Goal: Information Seeking & Learning: Understand process/instructions

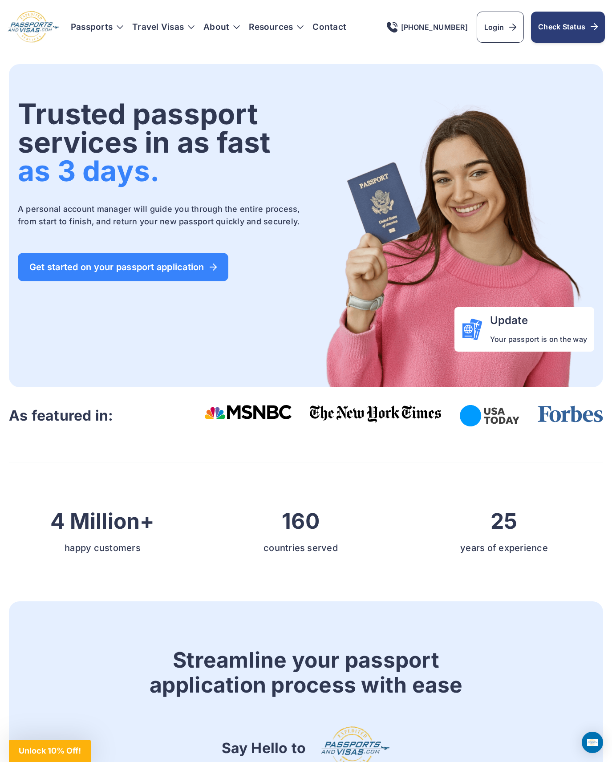
click at [543, 32] on span "Check Status" at bounding box center [568, 26] width 60 height 11
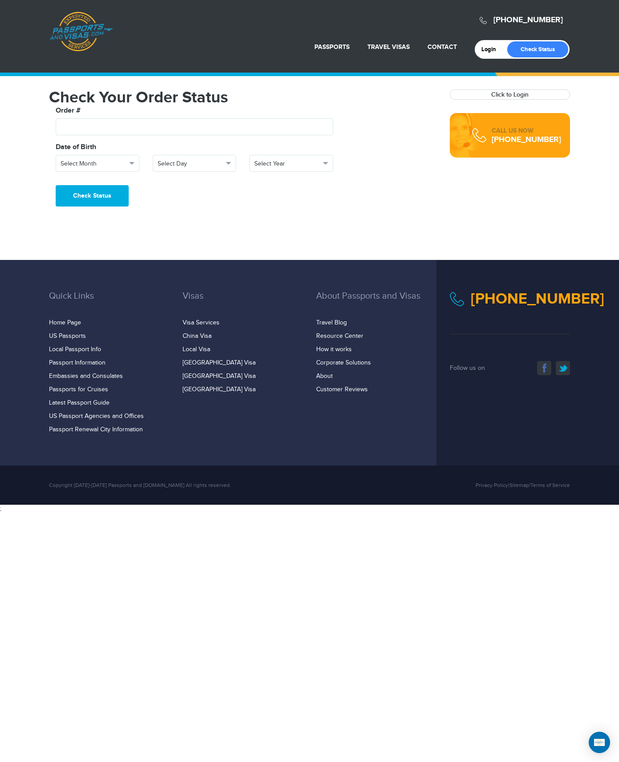
click at [73, 20] on link "Passports & Visas.com" at bounding box center [80, 32] width 63 height 40
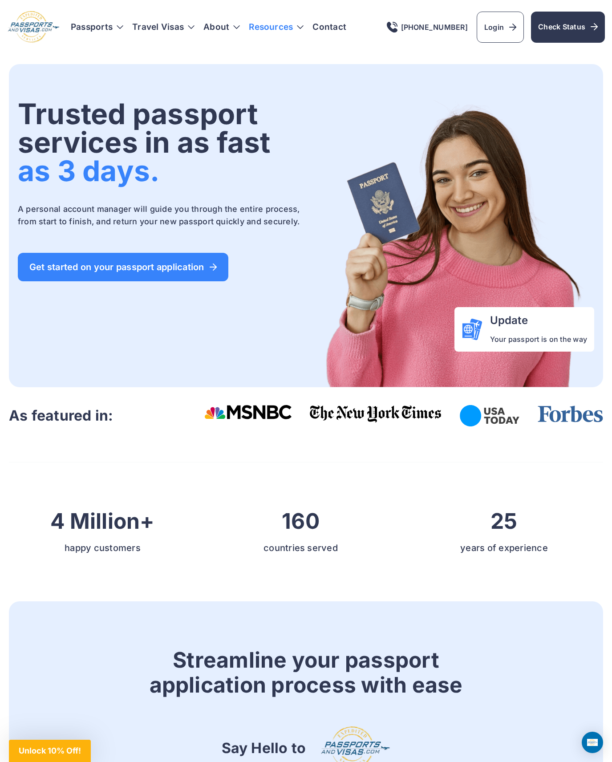
click at [304, 32] on h3 "Resources" at bounding box center [276, 27] width 55 height 9
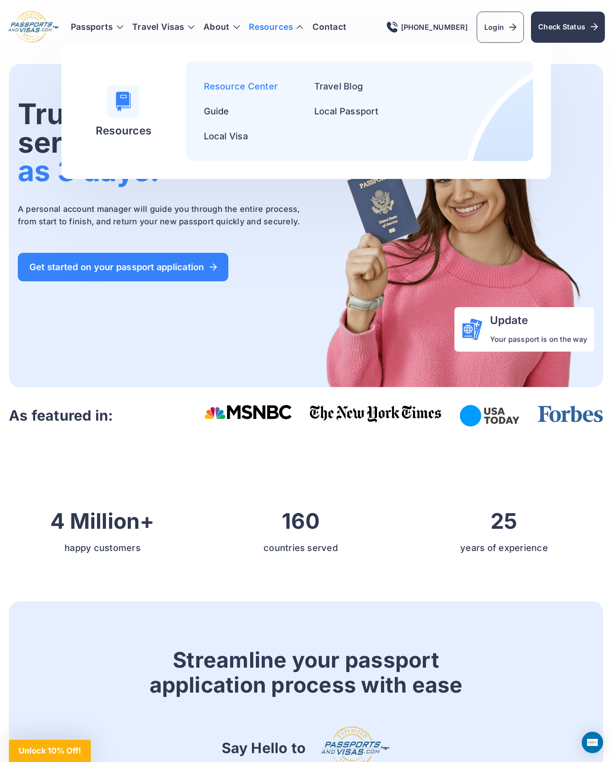
click at [237, 92] on link "Resource Center" at bounding box center [241, 86] width 74 height 11
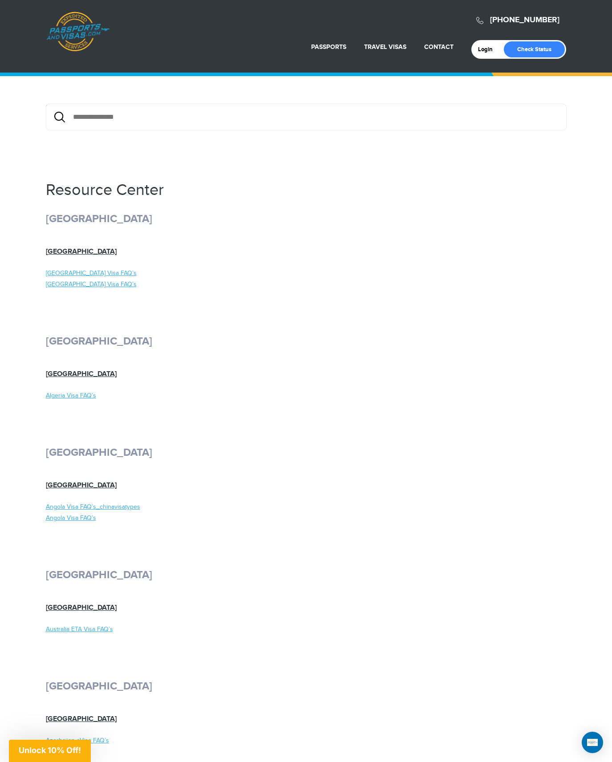
click at [70, 43] on link "Passports & Visas.com" at bounding box center [77, 32] width 63 height 40
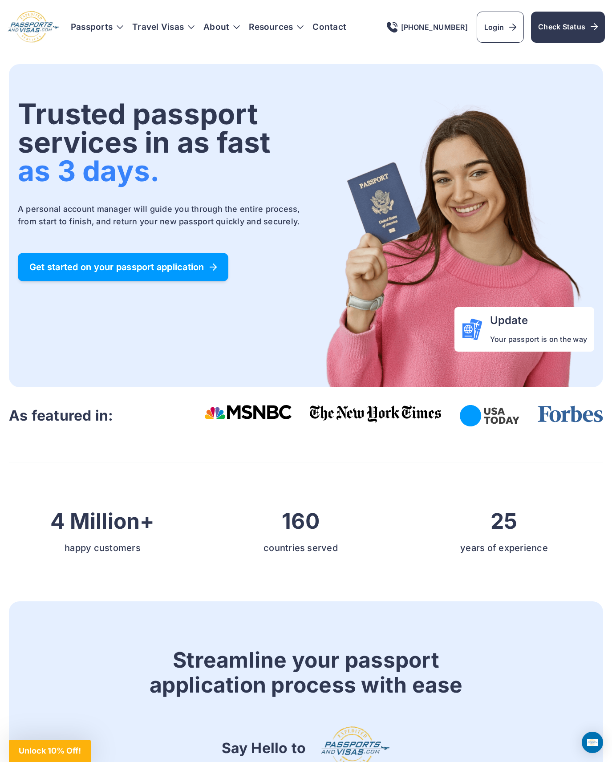
click at [167, 267] on span "Get started on your passport application" at bounding box center [122, 267] width 187 height 9
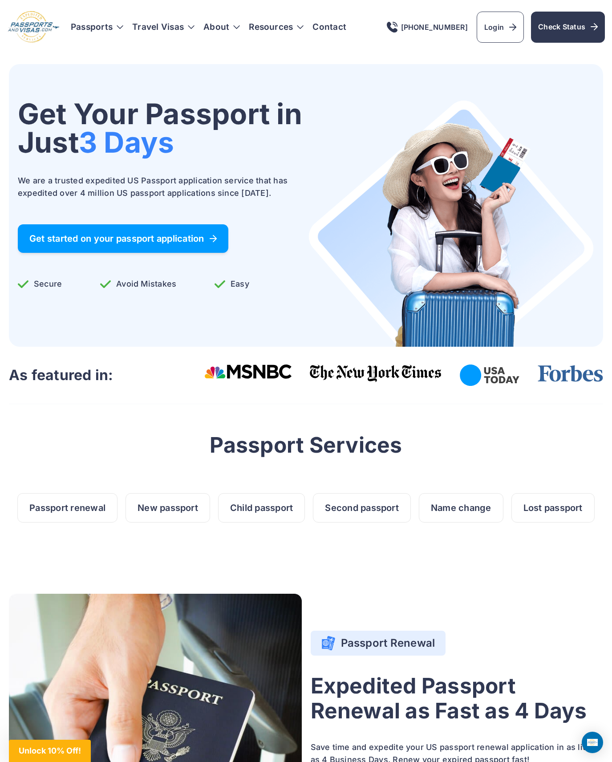
click at [176, 234] on span "Get started on your passport application" at bounding box center [122, 238] width 187 height 9
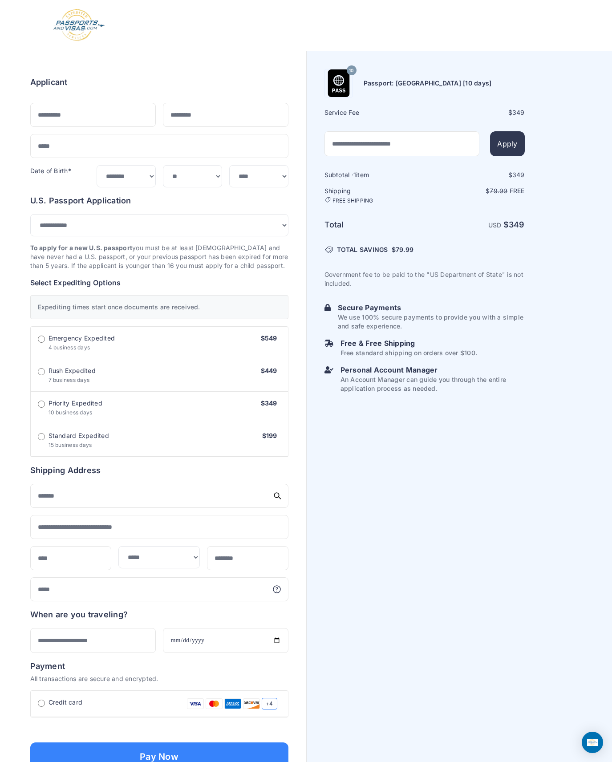
select select "***"
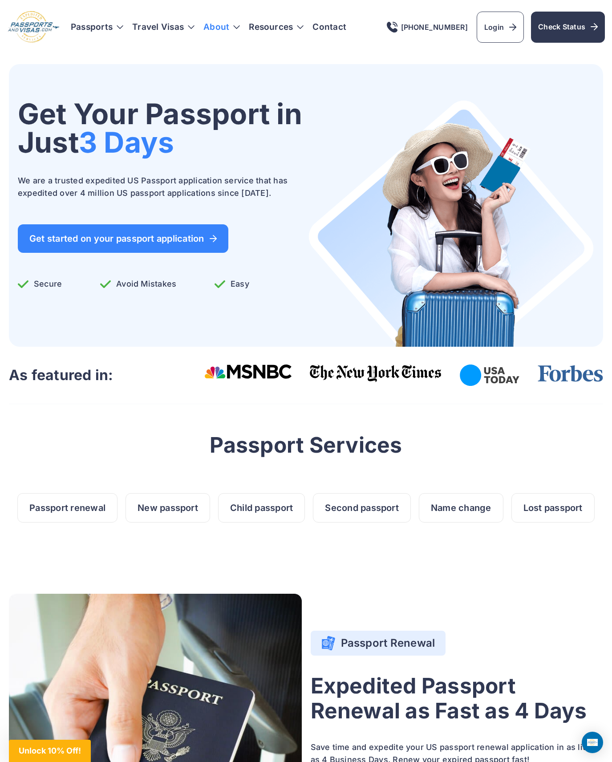
click at [229, 32] on link "About" at bounding box center [216, 27] width 26 height 9
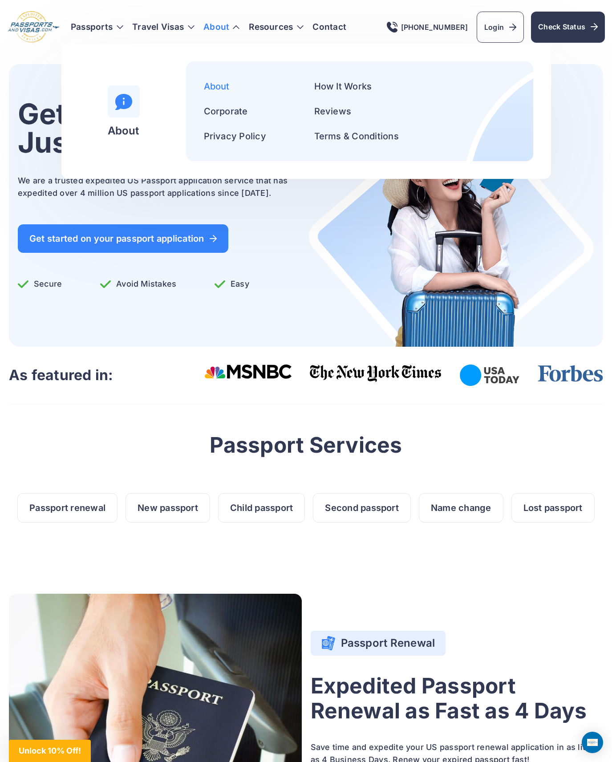
click at [216, 92] on link "About" at bounding box center [217, 86] width 26 height 11
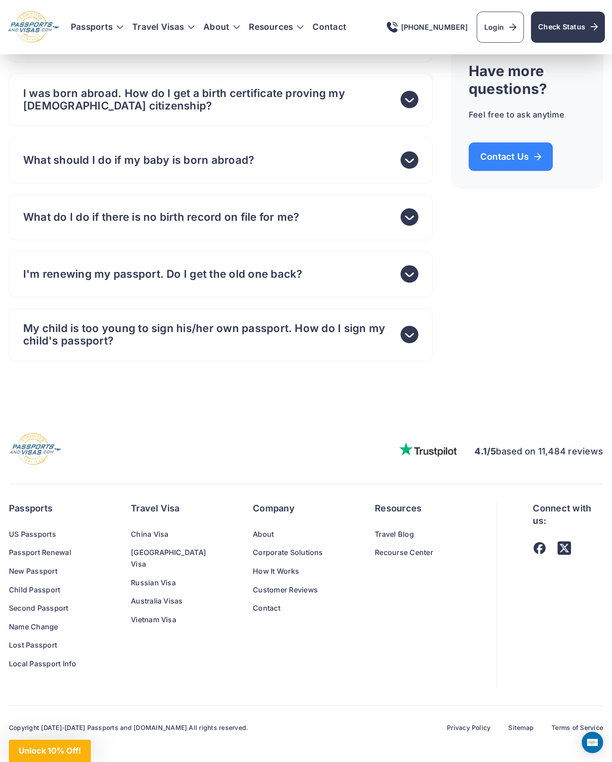
scroll to position [5520, 0]
click at [260, 596] on link "Customer Reviews" at bounding box center [296, 590] width 86 height 12
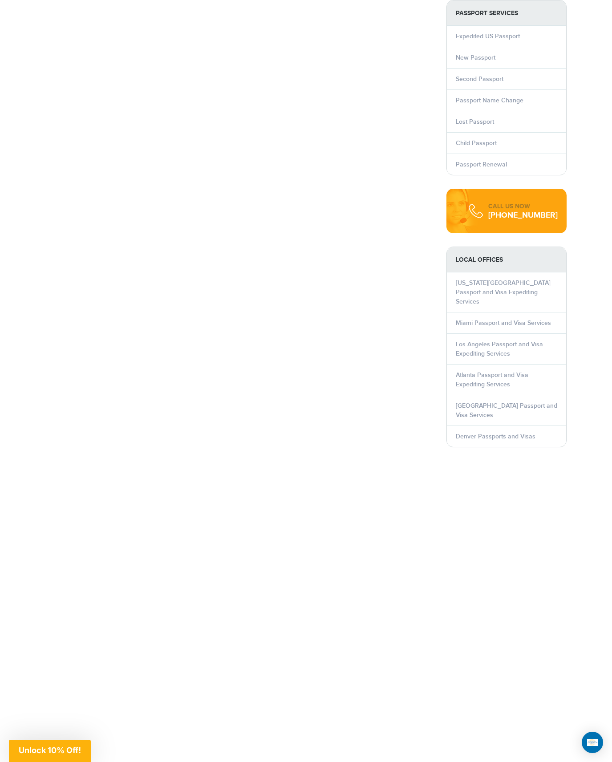
scroll to position [534, 0]
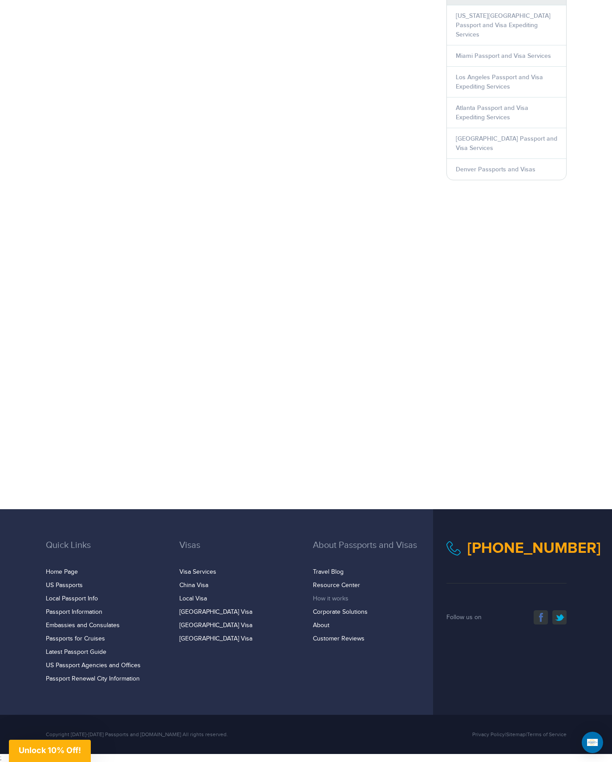
click at [325, 598] on link "How it works" at bounding box center [331, 598] width 36 height 7
